Goal: Information Seeking & Learning: Learn about a topic

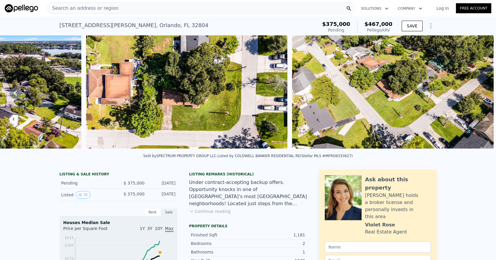
scroll to position [0, 5572]
click at [85, 9] on span "Search an address or region" at bounding box center [82, 8] width 71 height 7
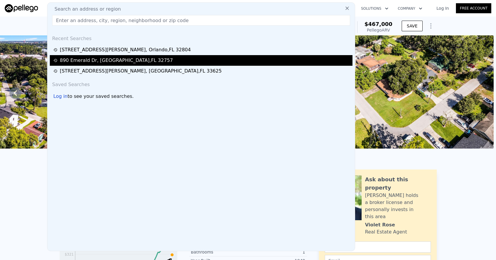
click at [116, 60] on div "890 Emerald Dr , Lake County , FL 32757" at bounding box center [116, 60] width 113 height 7
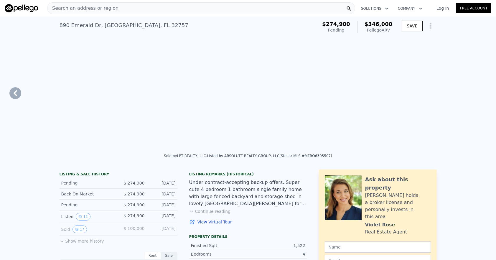
type input "$ 346,000"
type input "4"
type input "1170"
type input "1792"
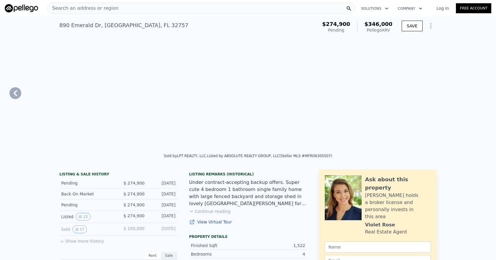
type input "8880"
type input "12822"
type input "$ 70,136"
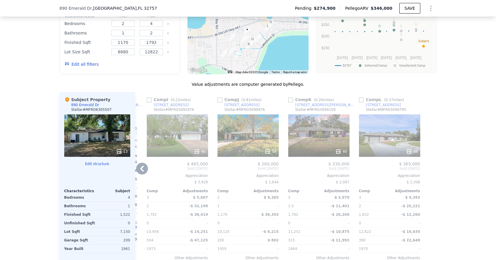
scroll to position [580, 0]
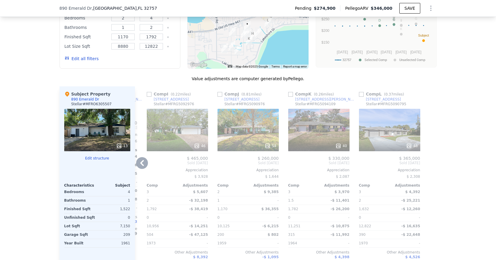
click at [165, 196] on div "3" at bounding box center [161, 192] width 29 height 8
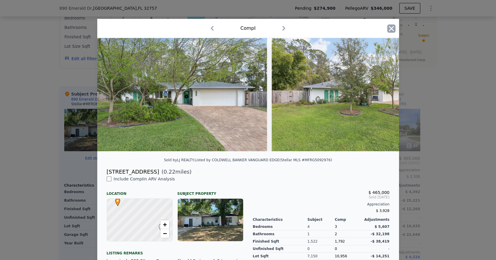
click at [359, 27] on icon "button" at bounding box center [391, 28] width 5 height 5
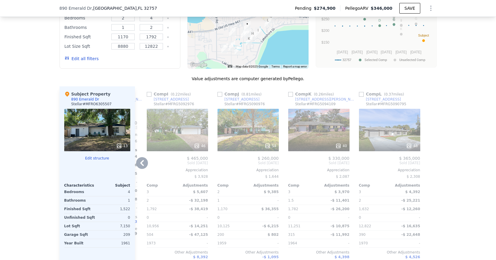
click at [253, 134] on div "54" at bounding box center [248, 130] width 61 height 42
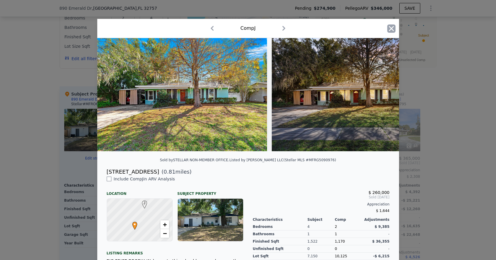
click at [359, 29] on icon "button" at bounding box center [391, 28] width 8 height 8
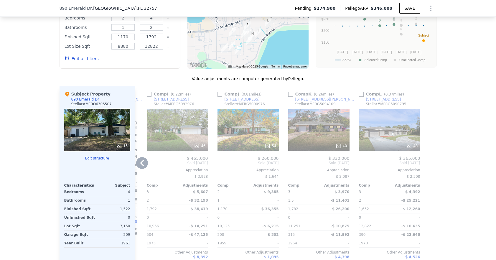
click at [317, 139] on div "40" at bounding box center [318, 130] width 61 height 42
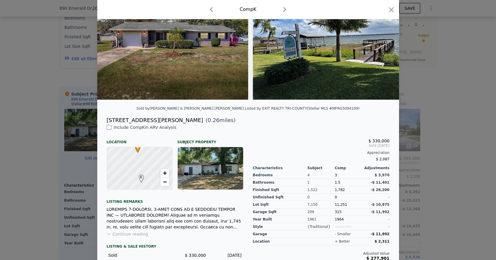
scroll to position [93, 0]
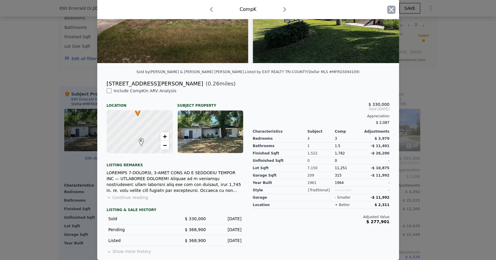
click at [359, 11] on icon "button" at bounding box center [391, 9] width 5 height 5
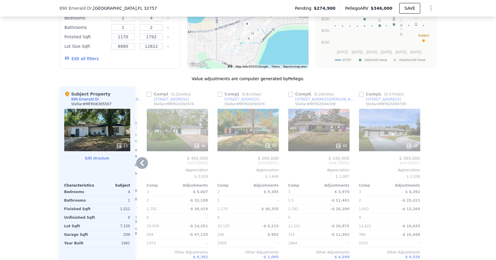
click at [359, 137] on div "48" at bounding box center [389, 130] width 61 height 42
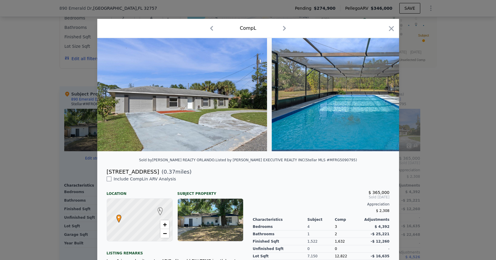
scroll to position [93, 0]
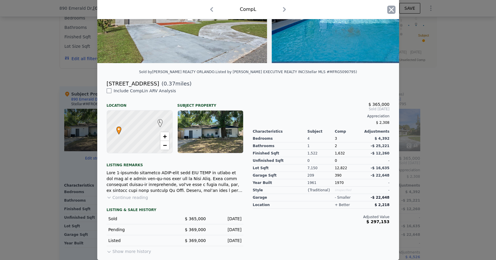
click at [359, 12] on icon "button" at bounding box center [391, 10] width 8 height 8
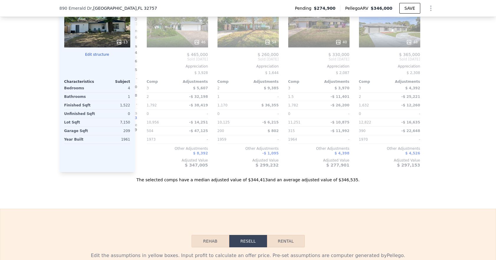
scroll to position [666, 0]
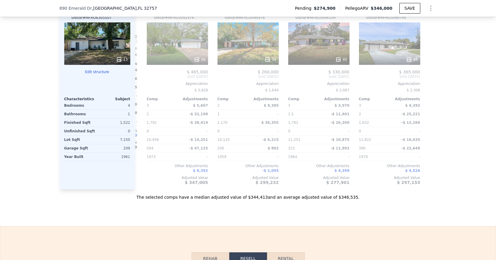
click at [359, 147] on div "We found 12 sales that match your search Listings provided by Stellar MLS . Fil…" at bounding box center [248, 31] width 496 height 338
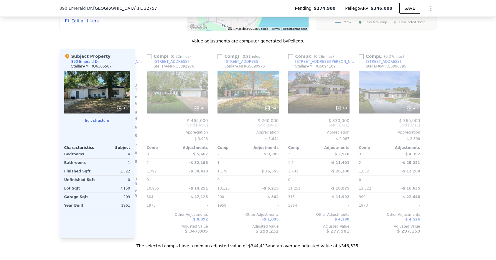
scroll to position [573, 0]
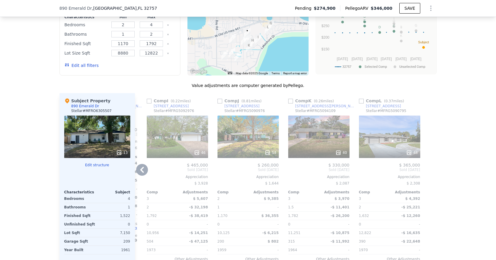
click at [242, 141] on div "54" at bounding box center [248, 137] width 61 height 42
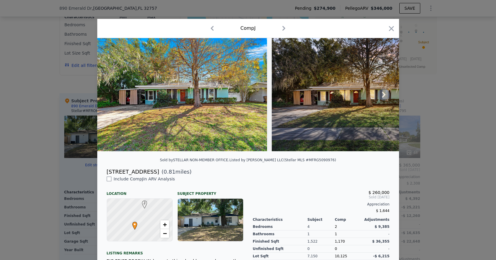
click at [359, 99] on icon at bounding box center [384, 95] width 12 height 12
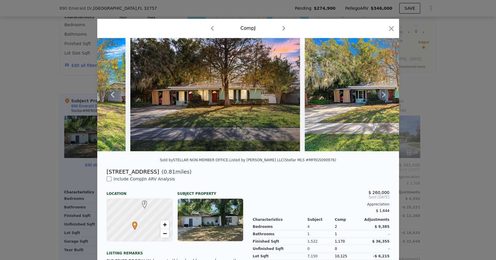
click at [359, 99] on icon at bounding box center [384, 95] width 12 height 12
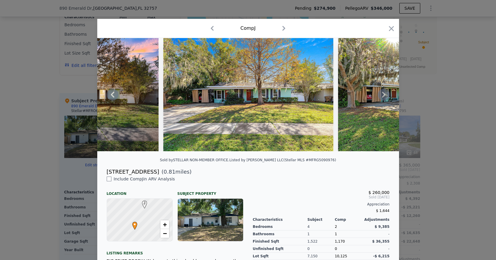
click at [359, 99] on icon at bounding box center [384, 95] width 12 height 12
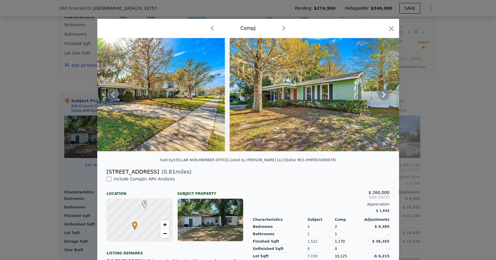
click at [359, 99] on icon at bounding box center [384, 95] width 12 height 12
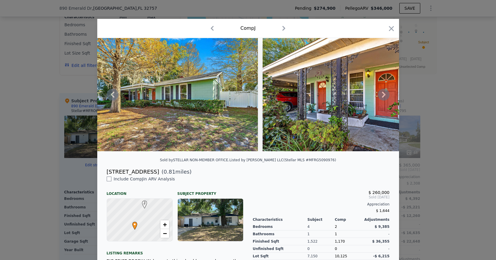
click at [359, 99] on icon at bounding box center [384, 95] width 12 height 12
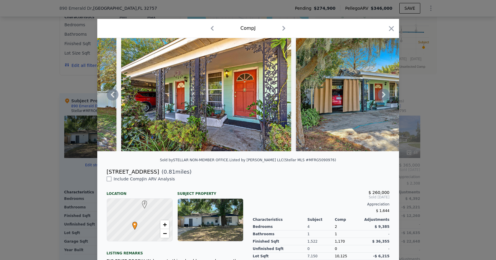
click at [359, 97] on icon at bounding box center [384, 95] width 4 height 6
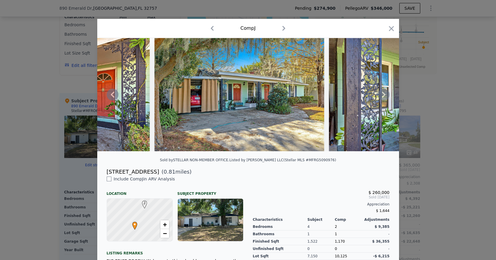
click at [359, 97] on icon at bounding box center [384, 95] width 4 height 6
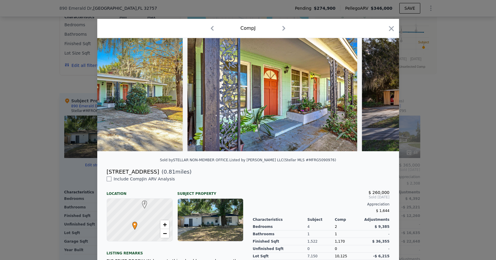
scroll to position [0, 1274]
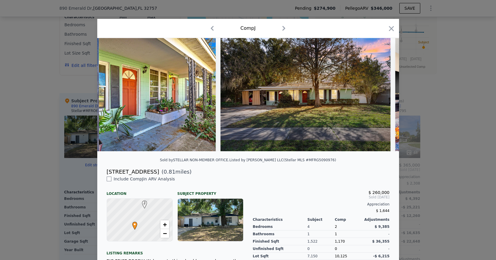
click at [359, 97] on div at bounding box center [248, 94] width 302 height 113
click at [359, 97] on icon at bounding box center [384, 95] width 4 height 6
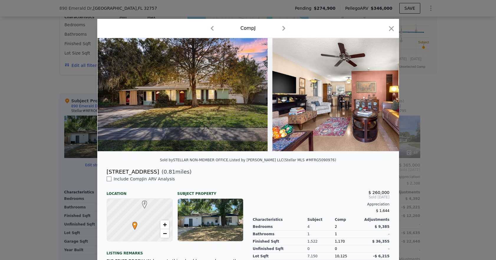
scroll to position [0, 1415]
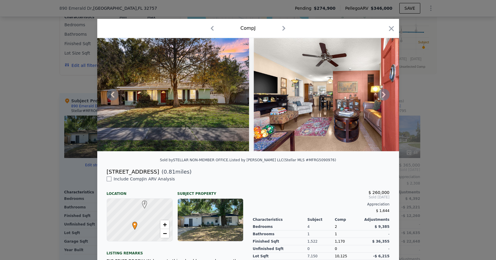
click at [359, 97] on icon at bounding box center [384, 95] width 4 height 6
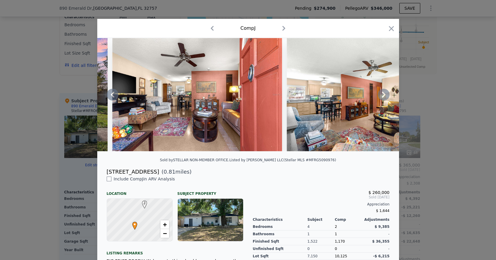
click at [359, 97] on icon at bounding box center [384, 95] width 12 height 12
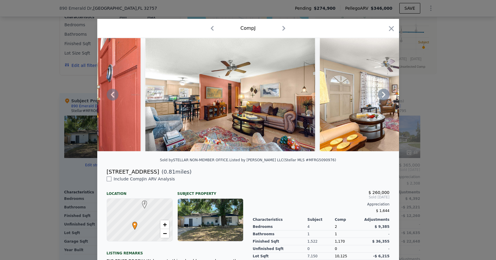
click at [359, 97] on icon at bounding box center [384, 95] width 12 height 12
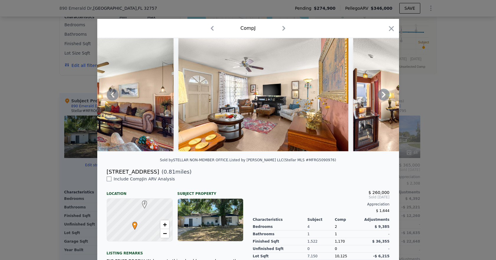
click at [359, 97] on icon at bounding box center [384, 95] width 12 height 12
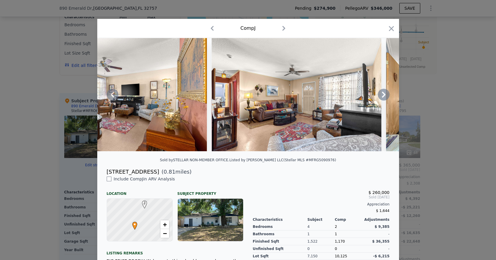
click at [359, 97] on icon at bounding box center [384, 95] width 12 height 12
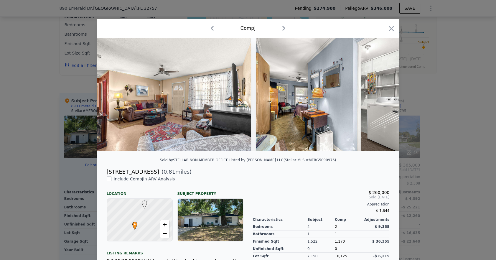
scroll to position [0, 2123]
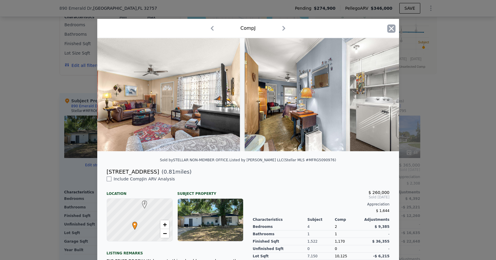
click at [359, 30] on icon "button" at bounding box center [391, 28] width 5 height 5
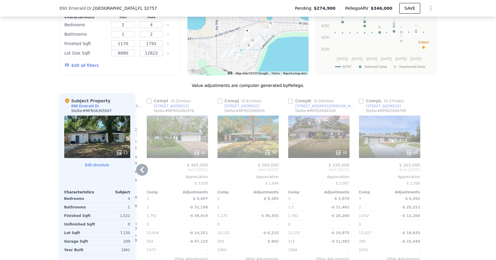
click at [171, 146] on div "46" at bounding box center [177, 137] width 61 height 42
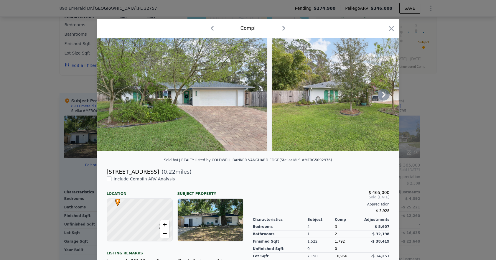
click at [359, 96] on icon at bounding box center [384, 95] width 4 height 6
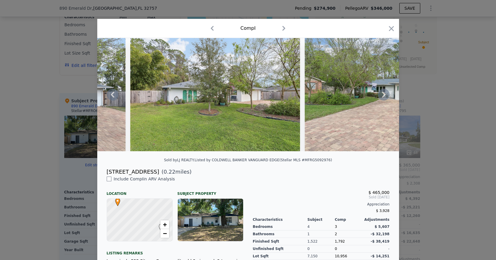
click at [359, 96] on icon at bounding box center [384, 95] width 4 height 6
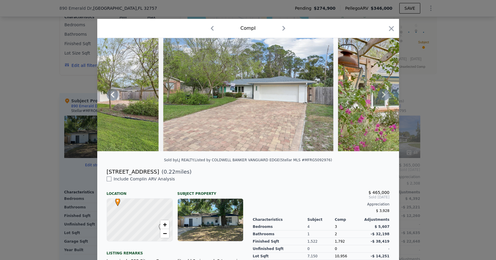
click at [359, 96] on icon at bounding box center [384, 95] width 4 height 6
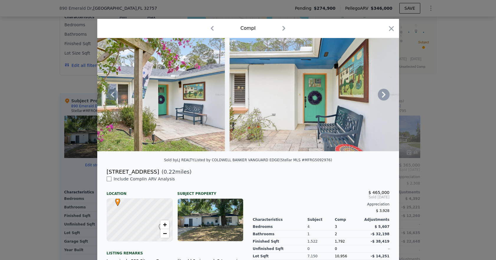
click at [359, 96] on icon at bounding box center [384, 95] width 4 height 6
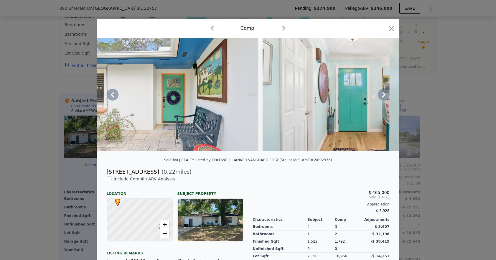
click at [359, 96] on div at bounding box center [248, 94] width 302 height 113
click at [359, 98] on icon at bounding box center [384, 95] width 4 height 6
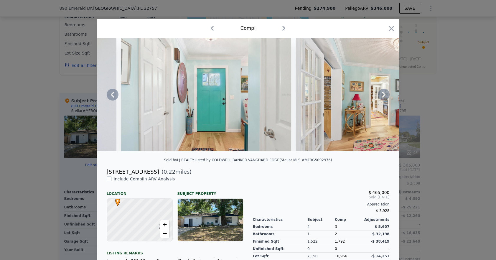
click at [359, 98] on icon at bounding box center [384, 95] width 4 height 6
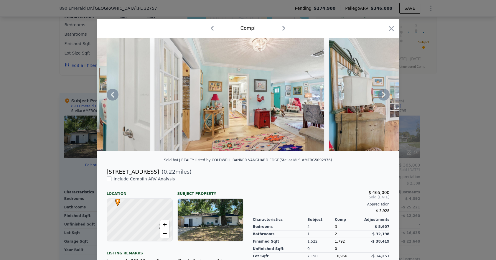
click at [359, 98] on icon at bounding box center [384, 95] width 4 height 6
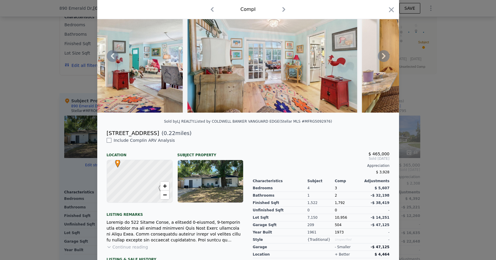
scroll to position [0, 0]
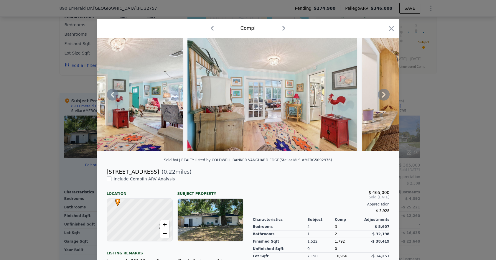
click at [359, 98] on icon at bounding box center [384, 95] width 4 height 6
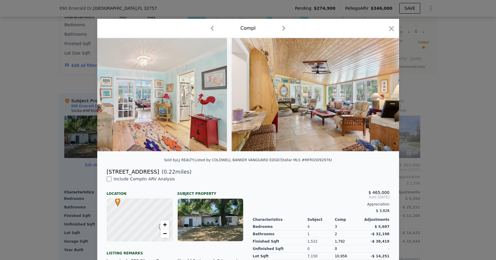
scroll to position [0, 1274]
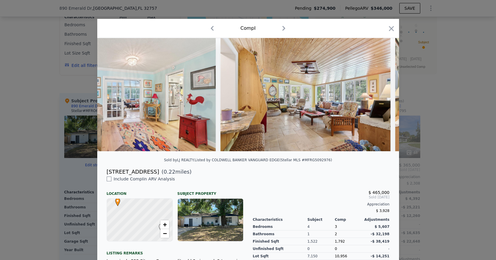
click at [359, 98] on div at bounding box center [248, 94] width 302 height 113
click at [359, 98] on icon at bounding box center [384, 95] width 12 height 12
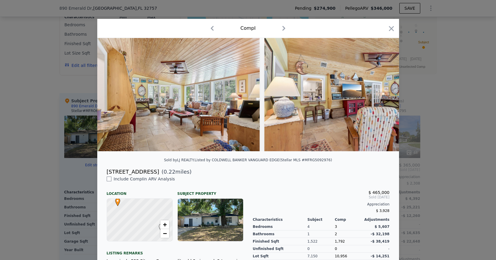
scroll to position [0, 1415]
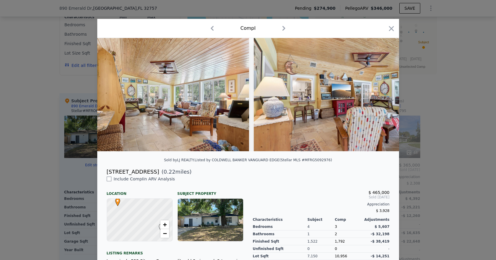
click at [359, 98] on div at bounding box center [248, 94] width 302 height 113
click at [359, 97] on icon at bounding box center [384, 95] width 12 height 12
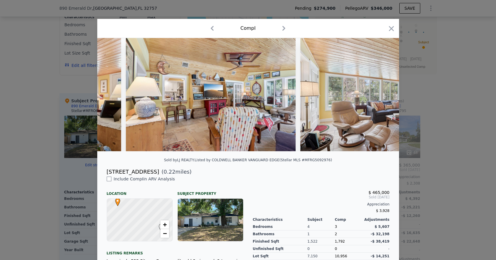
scroll to position [0, 1557]
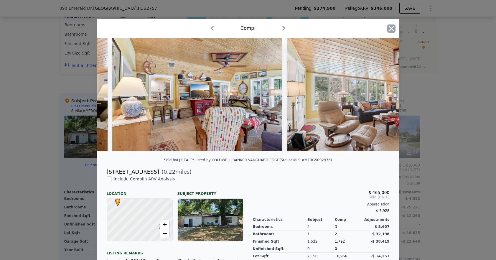
click at [359, 27] on icon "button" at bounding box center [391, 28] width 5 height 5
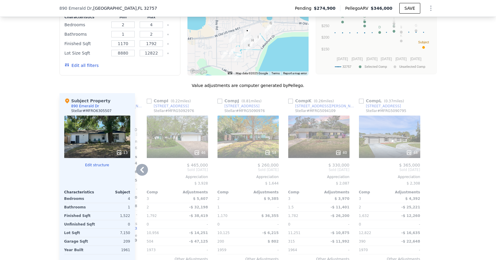
click at [359, 150] on div "48" at bounding box center [389, 137] width 61 height 42
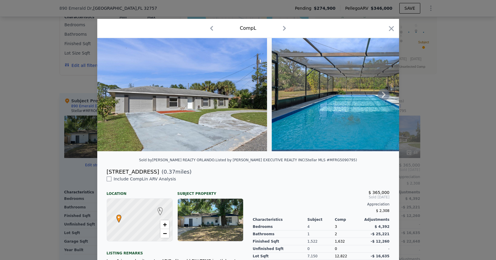
scroll to position [11, 0]
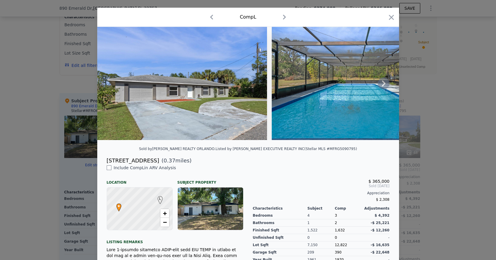
click at [359, 85] on icon at bounding box center [384, 84] width 12 height 12
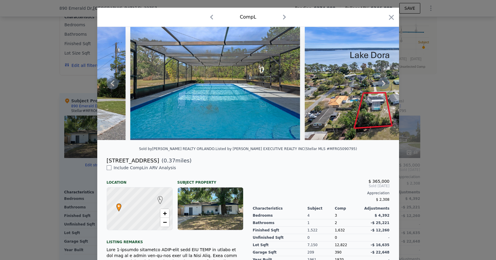
click at [359, 85] on icon at bounding box center [384, 84] width 12 height 12
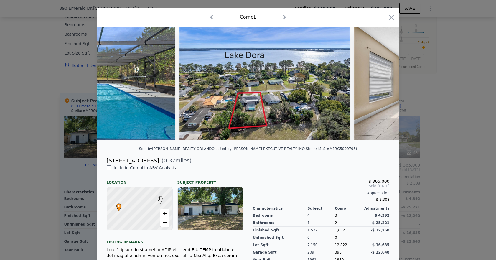
scroll to position [0, 283]
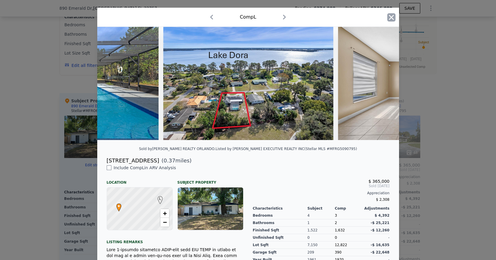
click at [359, 15] on icon "button" at bounding box center [391, 17] width 8 height 8
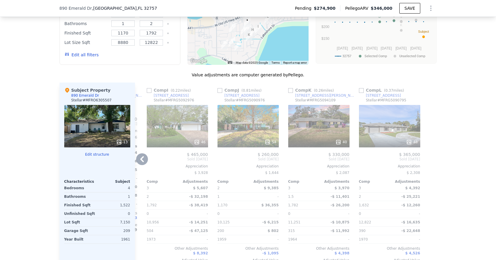
scroll to position [595, 0]
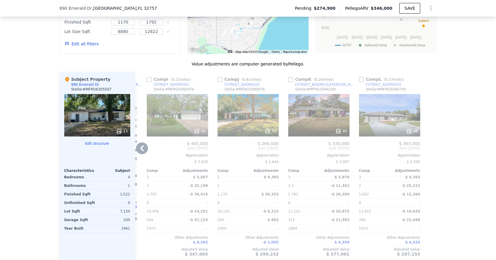
click at [137, 153] on icon at bounding box center [142, 148] width 12 height 12
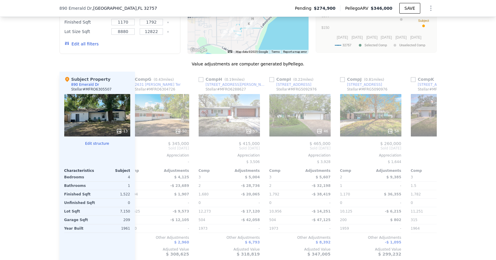
scroll to position [0, 420]
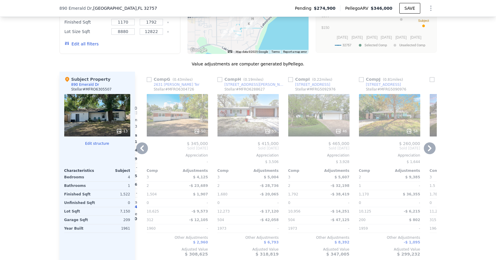
click at [139, 154] on icon at bounding box center [142, 148] width 12 height 12
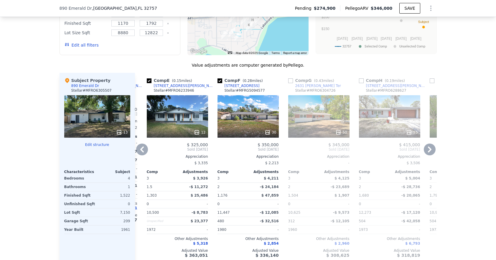
scroll to position [605, 0]
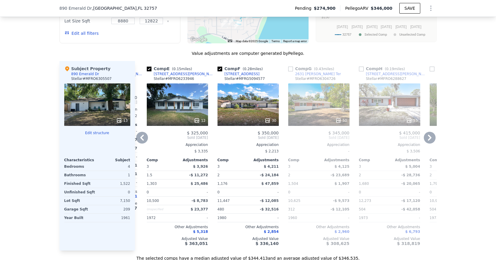
click at [178, 114] on div "12" at bounding box center [177, 104] width 61 height 42
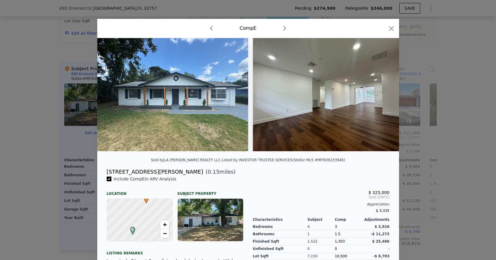
click at [359, 98] on img at bounding box center [328, 94] width 151 height 113
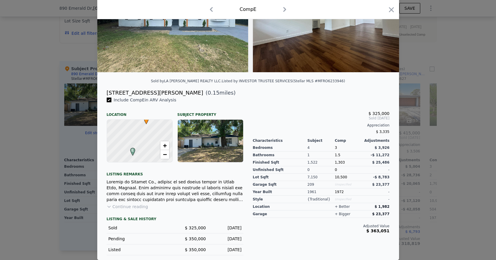
click at [135, 206] on button "Continue reading" at bounding box center [128, 207] width 42 height 6
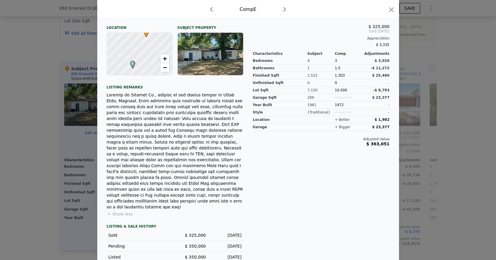
scroll to position [0, 0]
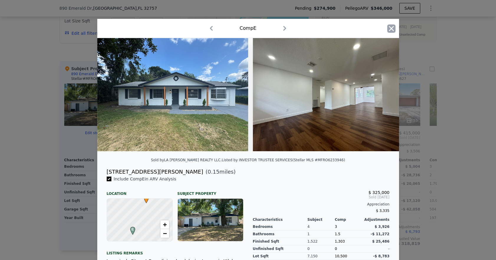
click at [359, 30] on icon "button" at bounding box center [391, 28] width 8 height 8
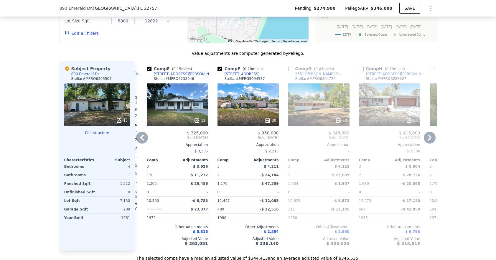
click at [359, 144] on icon at bounding box center [430, 138] width 12 height 12
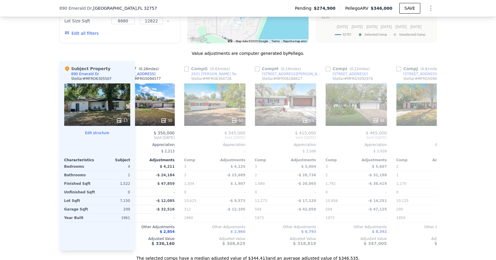
scroll to position [0, 420]
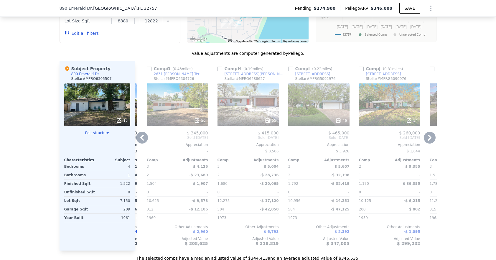
click at [359, 144] on icon at bounding box center [430, 138] width 12 height 12
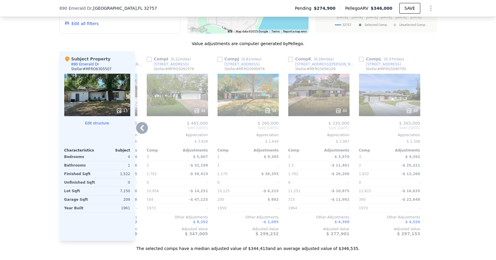
scroll to position [616, 0]
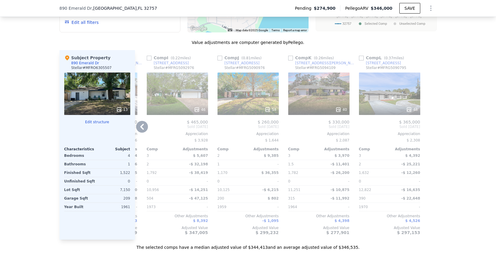
click at [137, 133] on icon at bounding box center [142, 127] width 12 height 12
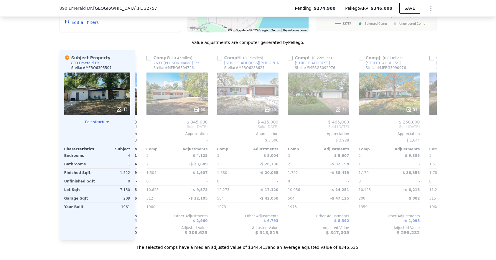
scroll to position [0, 420]
click at [137, 133] on icon at bounding box center [142, 127] width 12 height 12
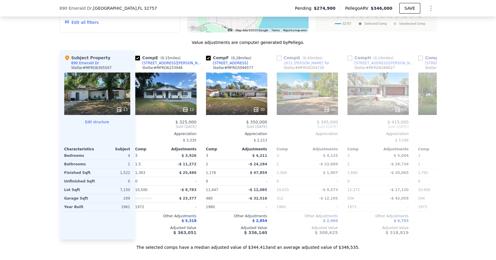
scroll to position [0, 278]
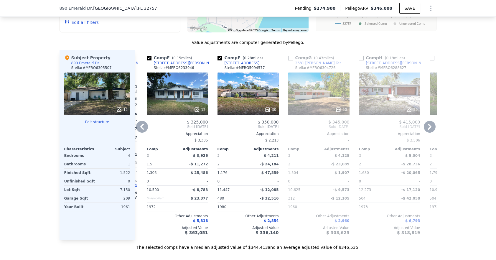
click at [359, 132] on icon at bounding box center [430, 127] width 12 height 12
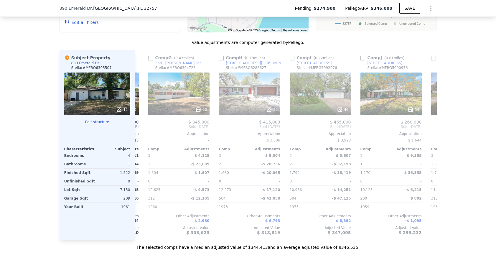
scroll to position [0, 420]
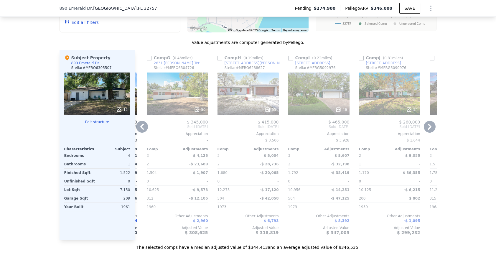
click at [359, 132] on icon at bounding box center [430, 127] width 12 height 12
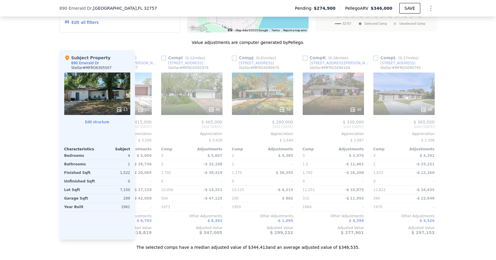
scroll to position [0, 561]
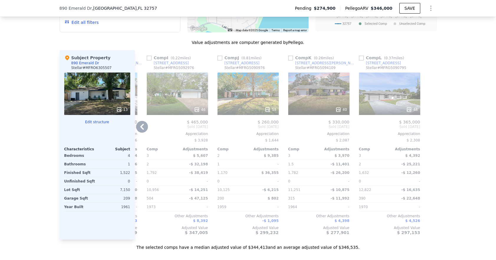
click at [231, 105] on div "54" at bounding box center [248, 94] width 61 height 42
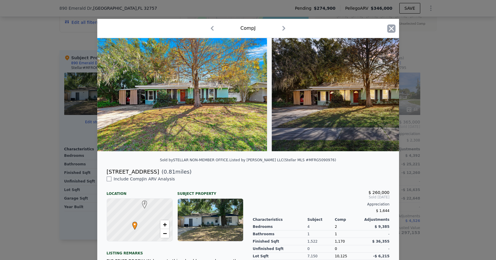
click at [359, 30] on icon "button" at bounding box center [391, 28] width 8 height 8
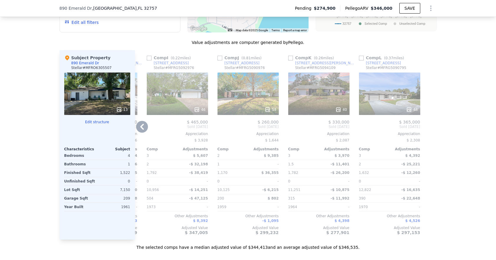
click at [359, 175] on div "-$ 12,260" at bounding box center [405, 173] width 29 height 8
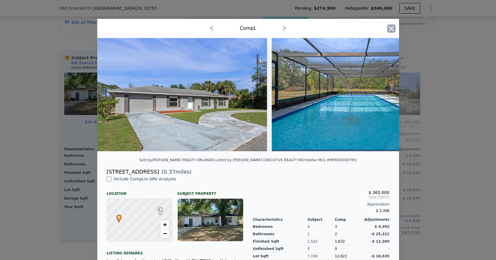
click at [359, 28] on icon "button" at bounding box center [391, 28] width 5 height 5
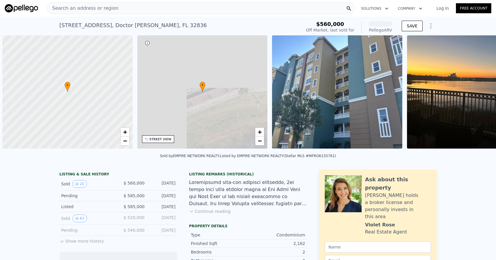
scroll to position [0, 2]
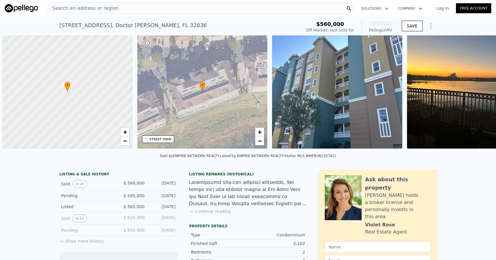
scroll to position [0, 2]
